Goal: Information Seeking & Learning: Learn about a topic

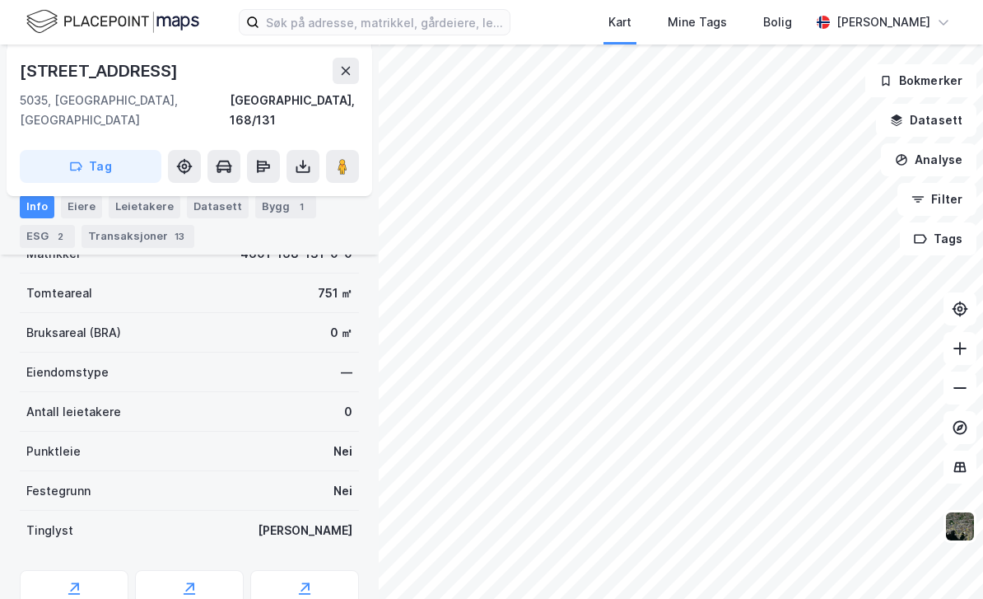
scroll to position [240, 0]
click at [156, 243] on div "Transaksjoner 13" at bounding box center [138, 236] width 113 height 23
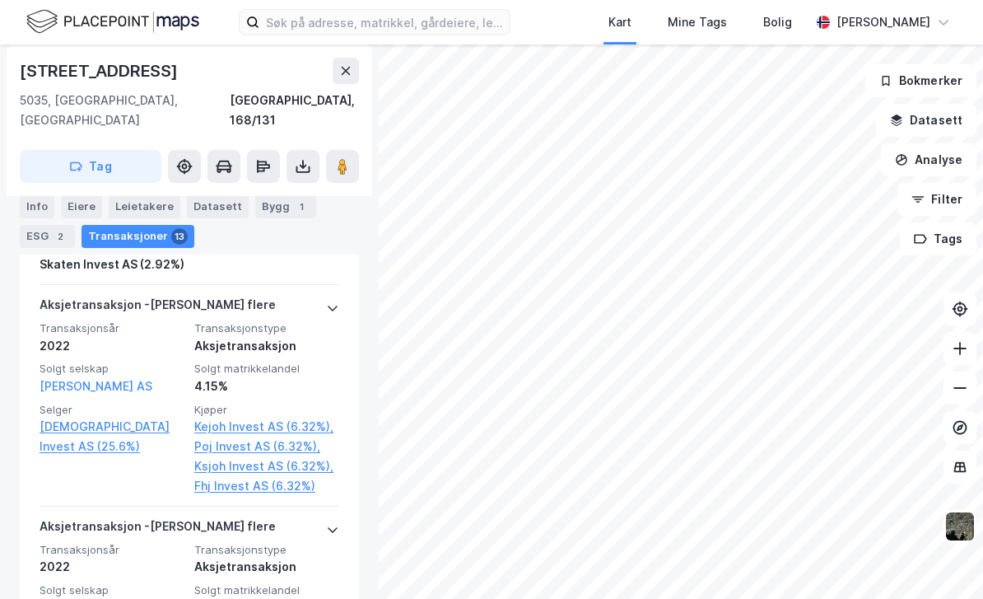
scroll to position [1382, 0]
click at [277, 195] on div "Bygg 1" at bounding box center [285, 206] width 61 height 23
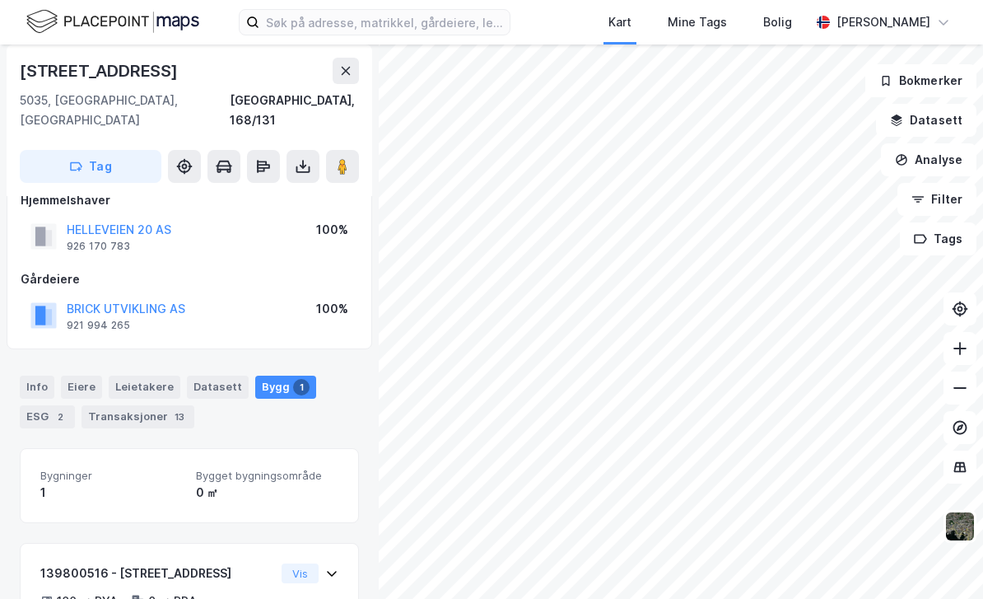
scroll to position [26, 0]
click at [312, 564] on button "Vis" at bounding box center [300, 574] width 37 height 20
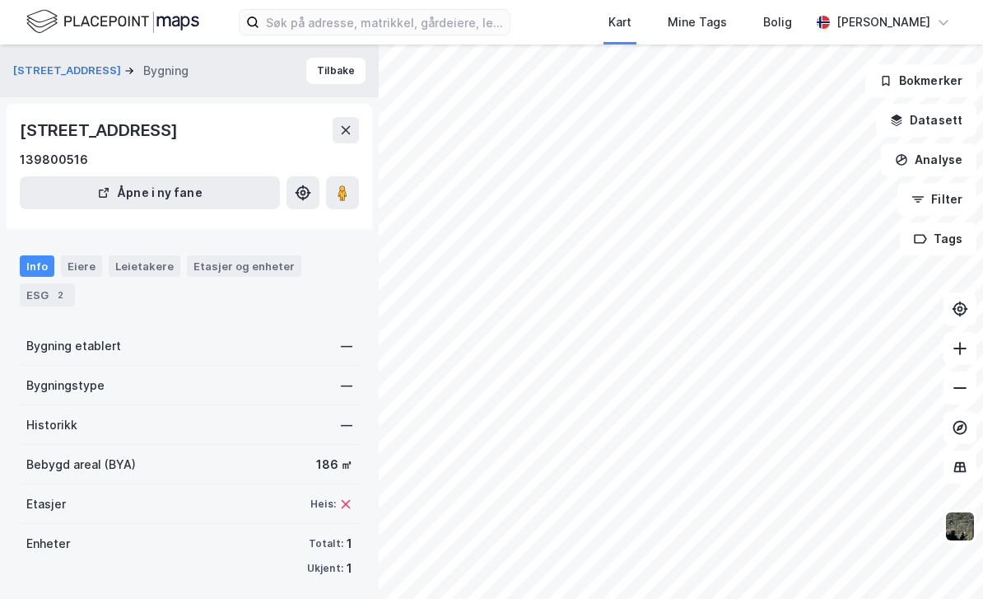
click at [87, 255] on div "Eiere" at bounding box center [81, 265] width 41 height 21
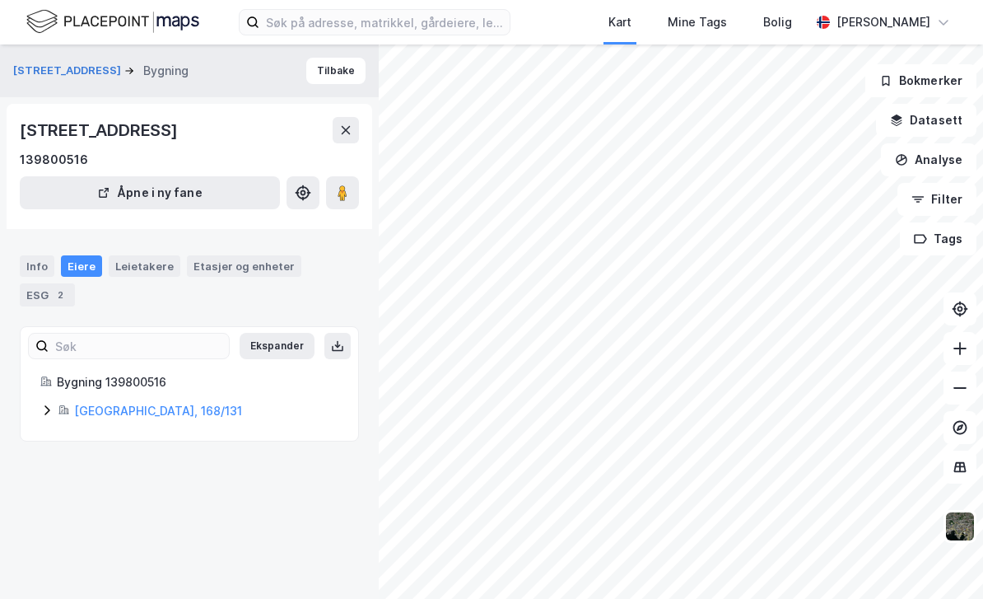
click at [147, 255] on div "Leietakere" at bounding box center [145, 265] width 72 height 21
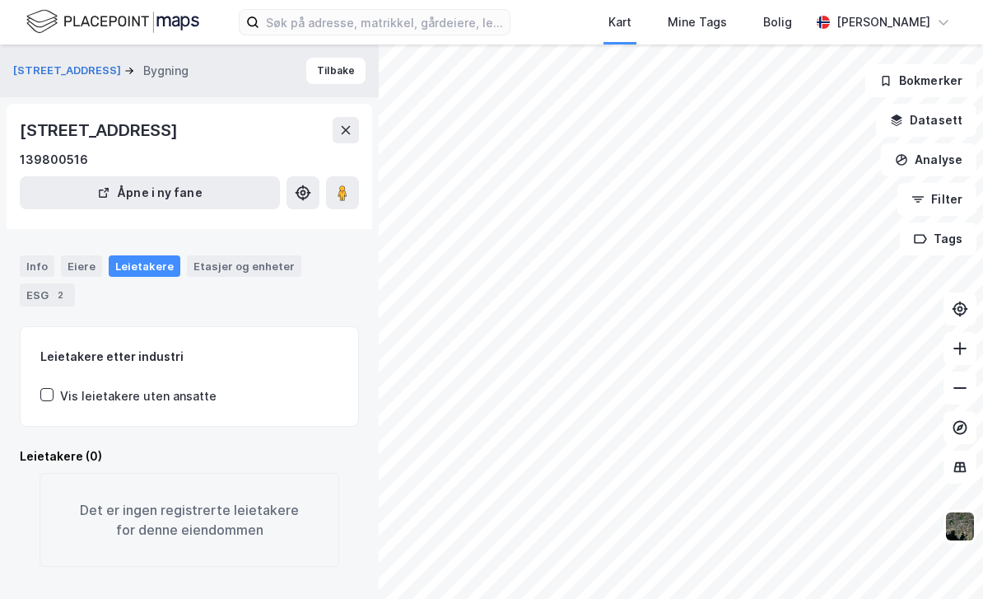
click at [244, 259] on div "Etasjer og enheter" at bounding box center [244, 266] width 101 height 15
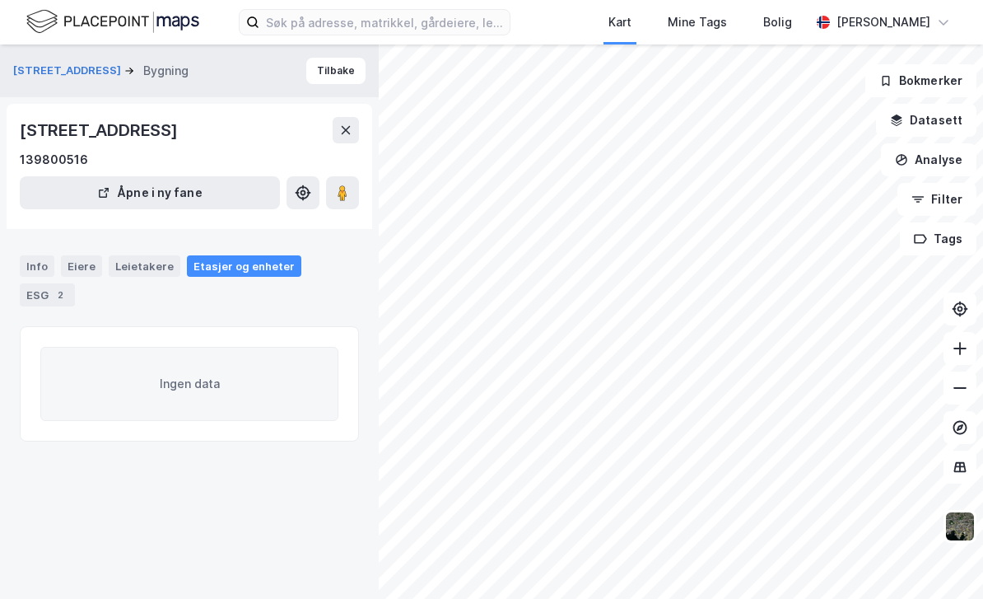
click at [68, 287] on div "2" at bounding box center [60, 295] width 16 height 16
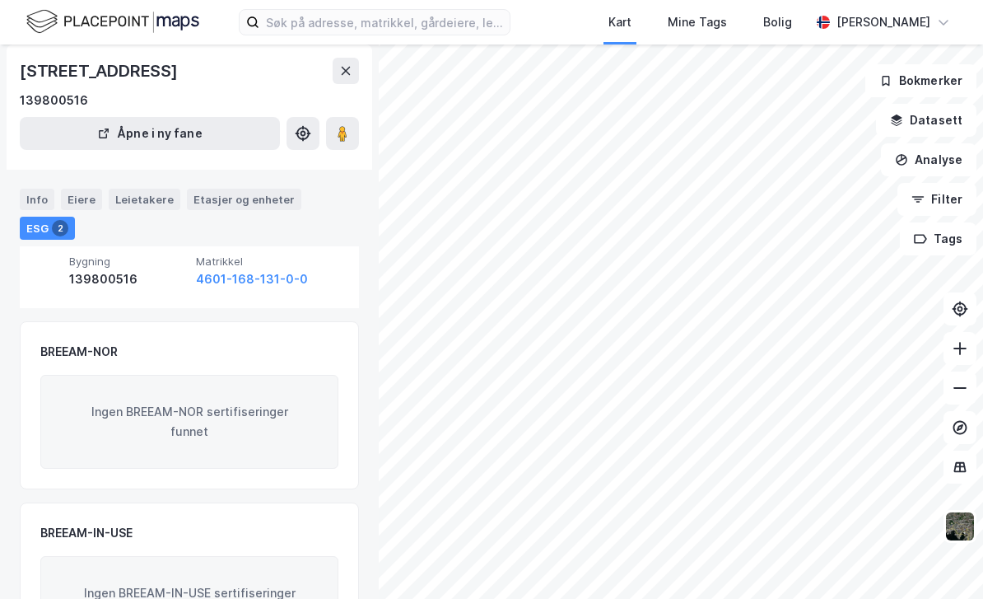
scroll to position [306, 0]
